Goal: Navigation & Orientation: Go to known website

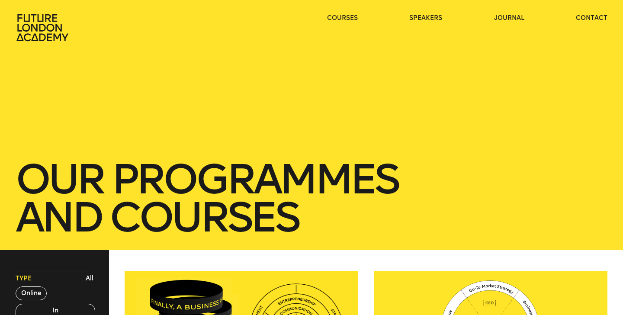
scroll to position [264, 0]
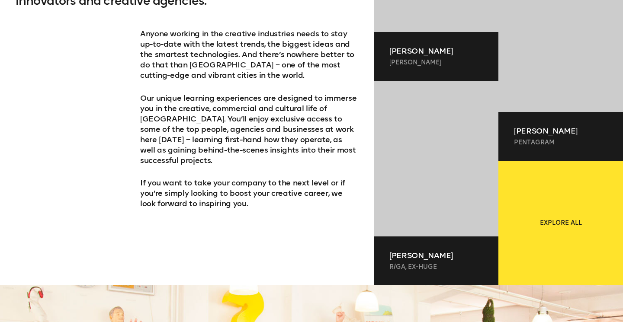
scroll to position [359, 0]
